Goal: Information Seeking & Learning: Check status

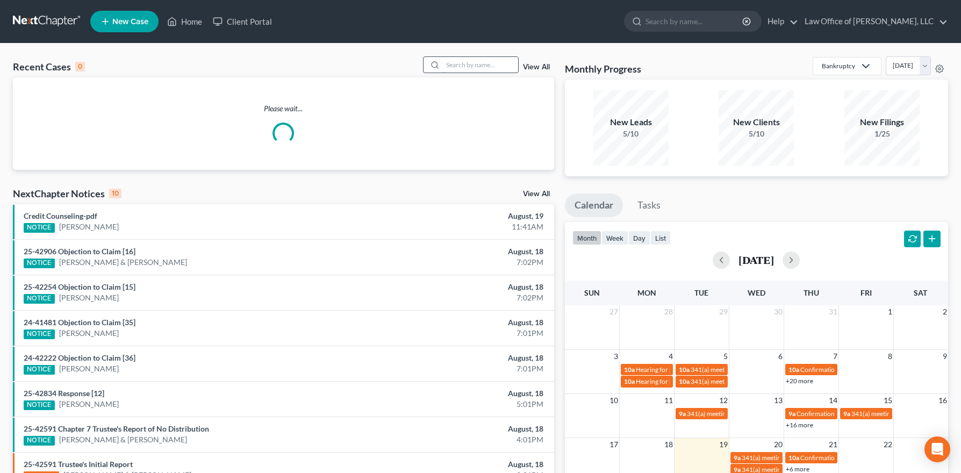
click at [456, 67] on input "search" at bounding box center [480, 65] width 75 height 16
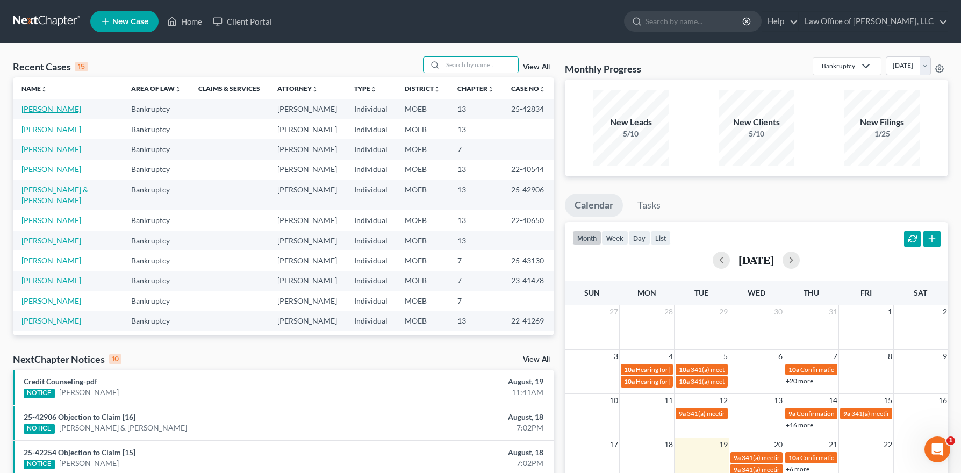
drag, startPoint x: 49, startPoint y: 110, endPoint x: 98, endPoint y: 106, distance: 49.0
click at [49, 110] on link "[PERSON_NAME]" at bounding box center [51, 108] width 60 height 9
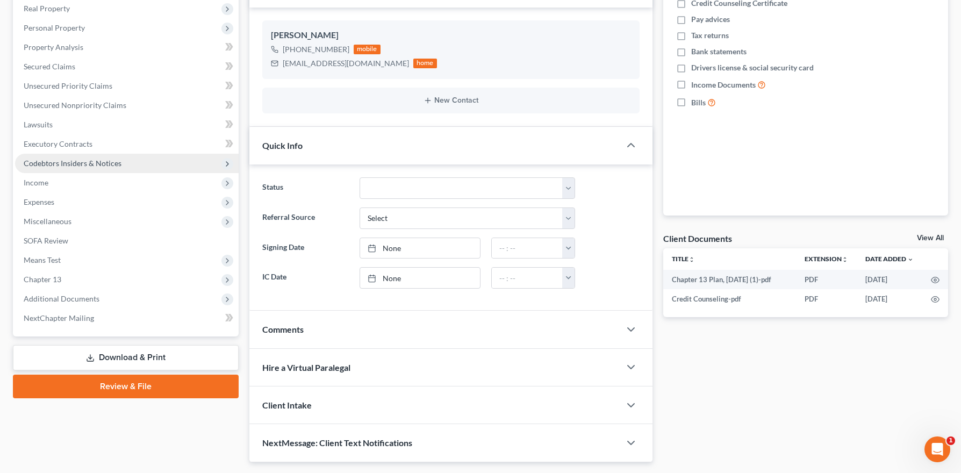
scroll to position [201, 0]
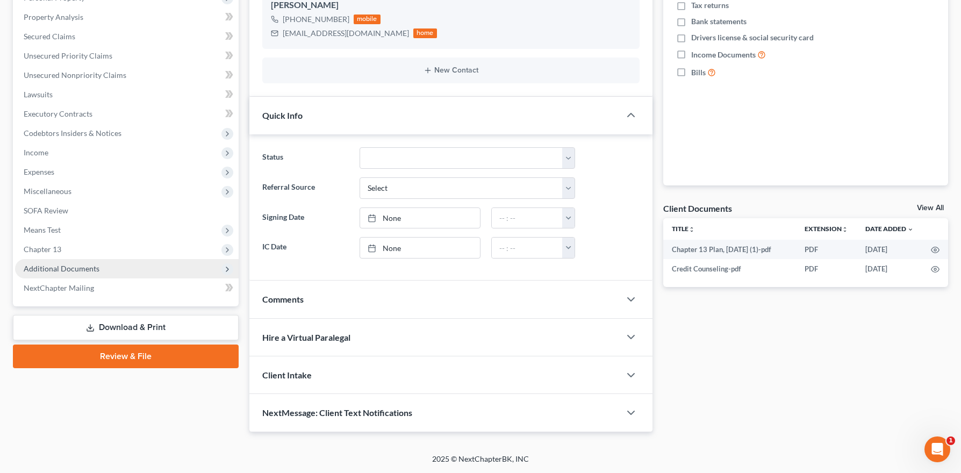
click at [77, 267] on span "Additional Documents" at bounding box center [62, 268] width 76 height 9
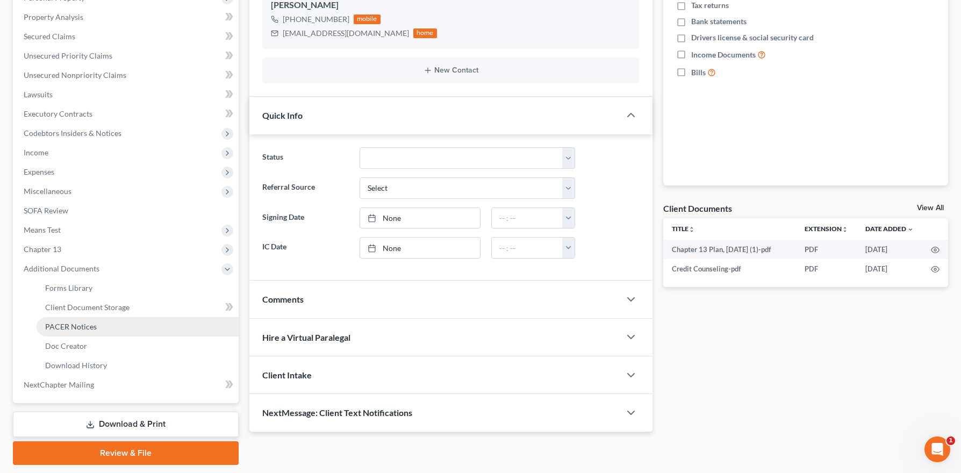
click at [92, 319] on link "PACER Notices" at bounding box center [138, 326] width 202 height 19
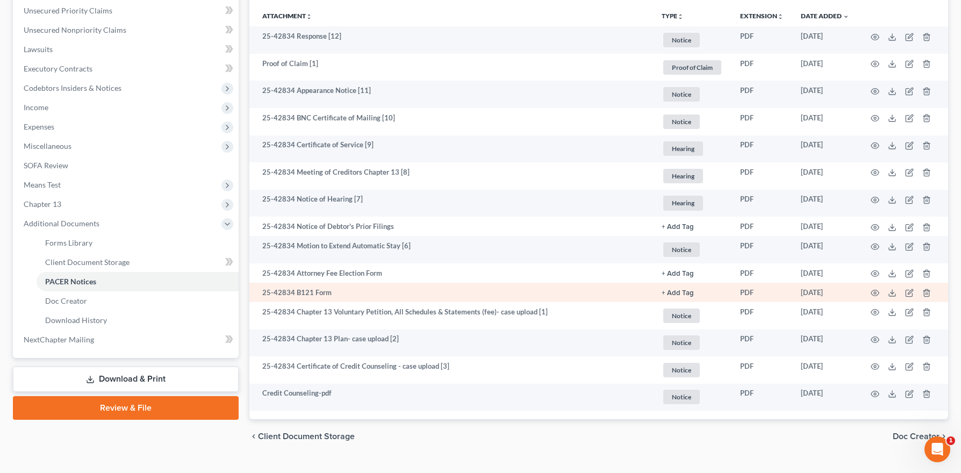
scroll to position [251, 0]
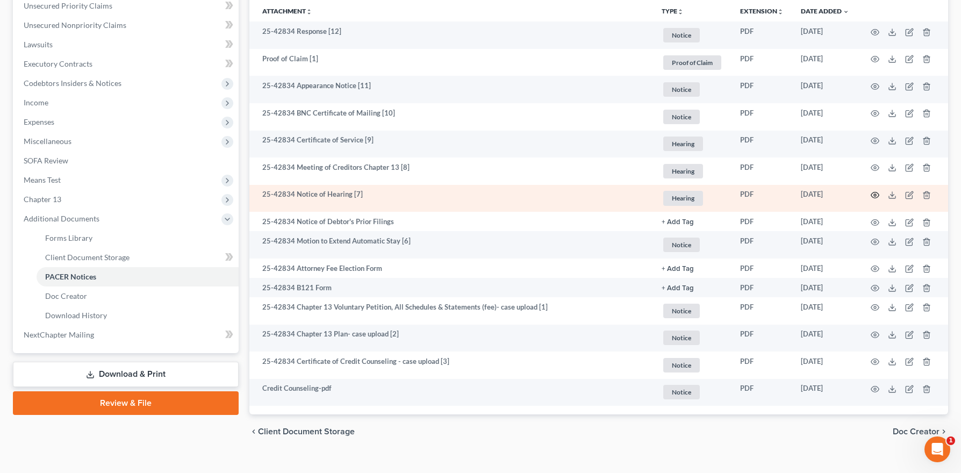
click at [871, 192] on icon "button" at bounding box center [875, 195] width 9 height 9
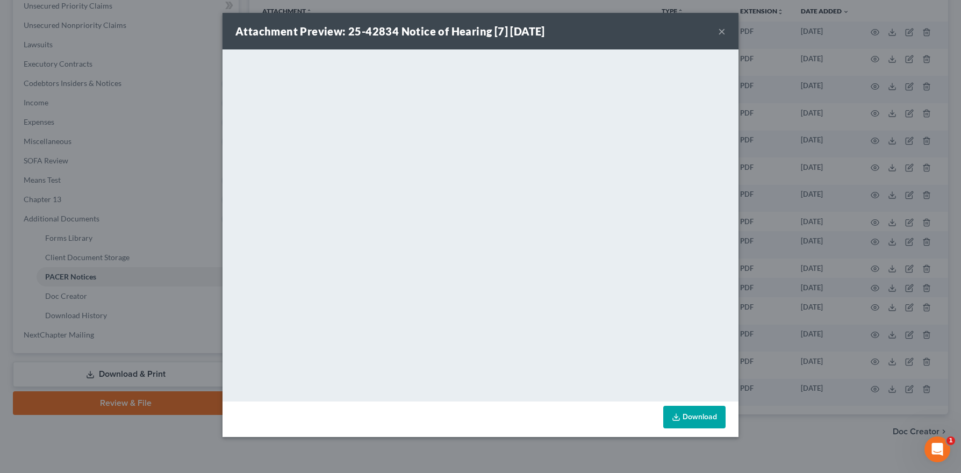
click at [716, 31] on div "Attachment Preview: 25-42834 Notice of Hearing [7] [DATE] ×" at bounding box center [480, 31] width 516 height 37
click at [718, 30] on button "×" at bounding box center [722, 31] width 8 height 13
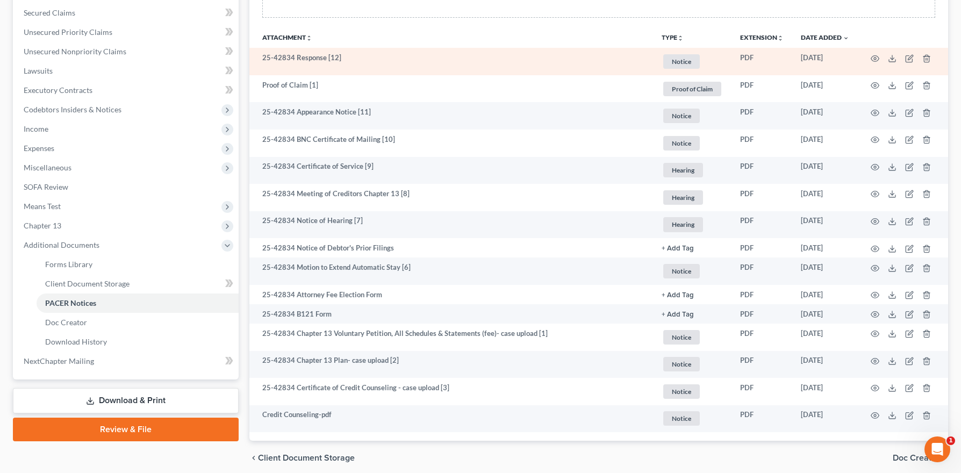
scroll to position [224, 0]
click at [873, 57] on icon "button" at bounding box center [875, 59] width 8 height 6
